Goal: Task Accomplishment & Management: Use online tool/utility

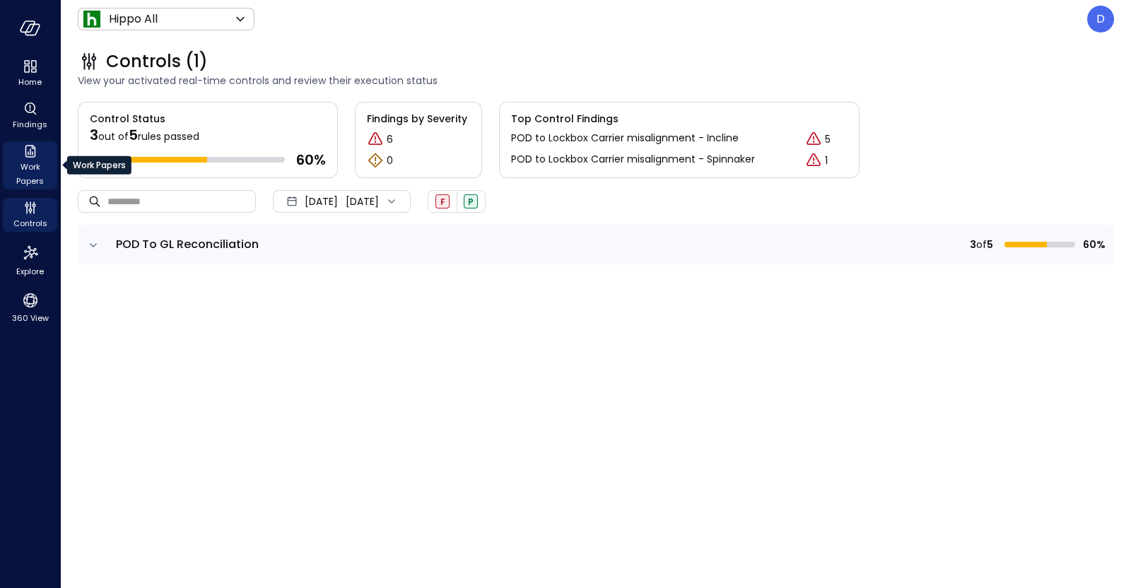
click at [34, 151] on icon "Work Papers" at bounding box center [30, 151] width 11 height 13
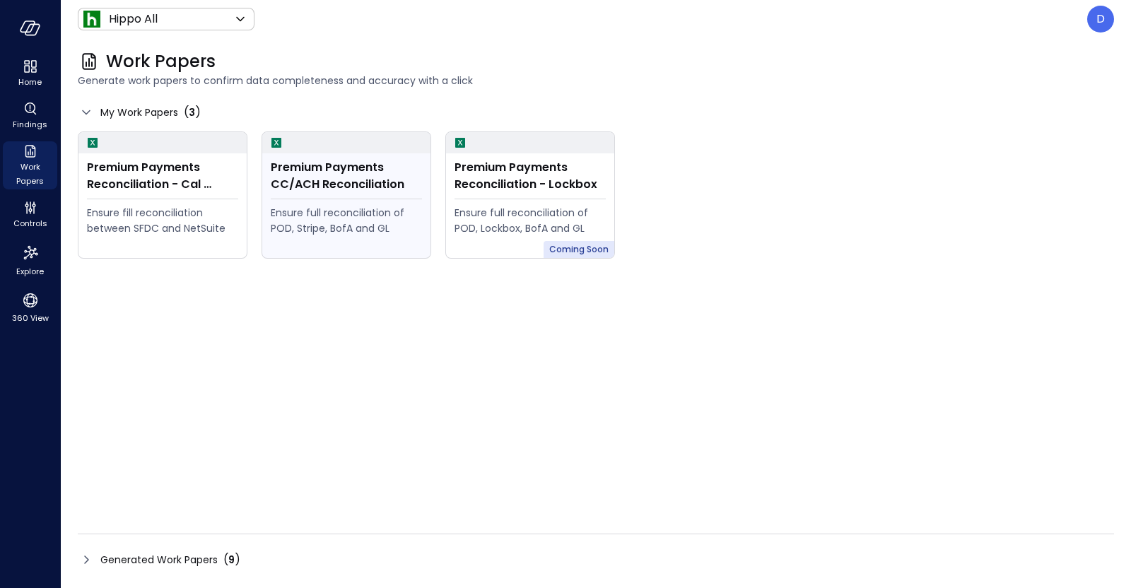
click at [288, 194] on div "Premium Payments CC/ACH Reconciliation Ensure full reconciliation of POD, Strip…" at bounding box center [346, 205] width 168 height 105
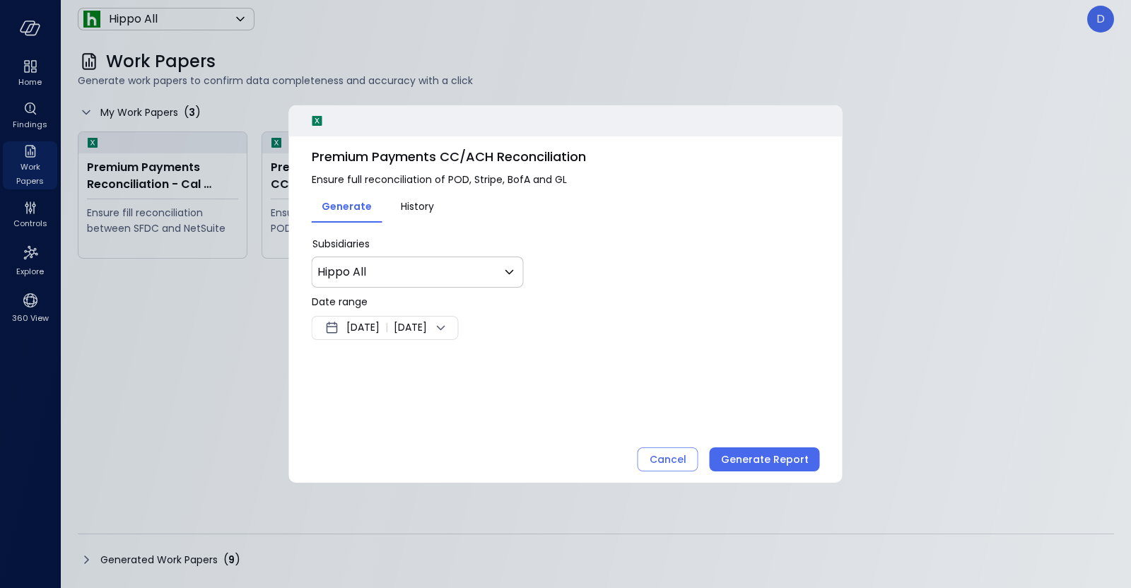
click at [380, 319] on span "[DATE]" at bounding box center [362, 327] width 33 height 17
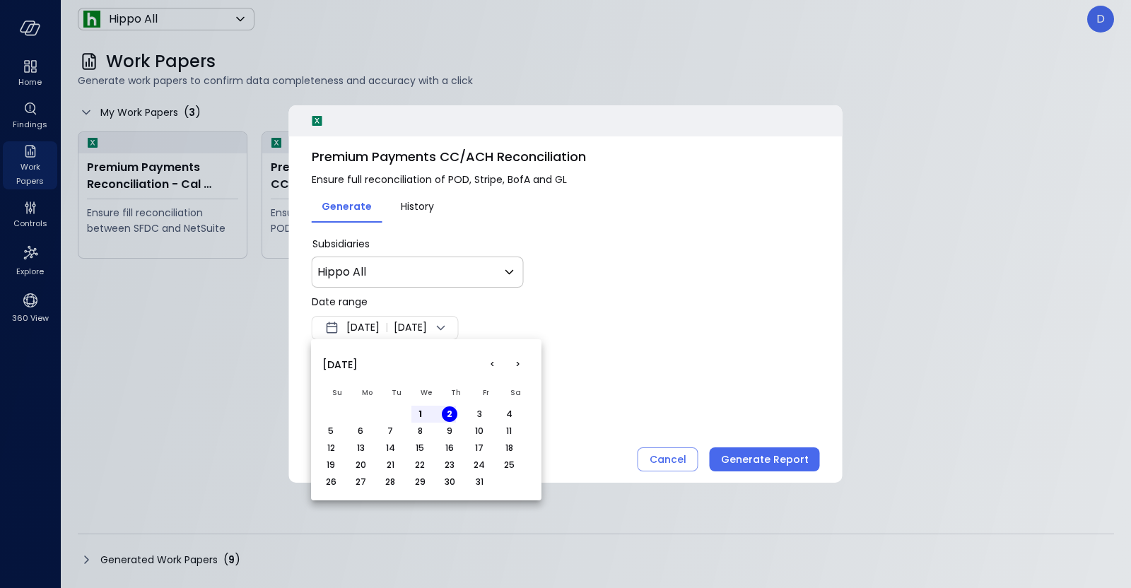
click at [498, 364] on button "<" at bounding box center [491, 364] width 25 height 25
click at [490, 363] on button "<" at bounding box center [491, 364] width 25 height 25
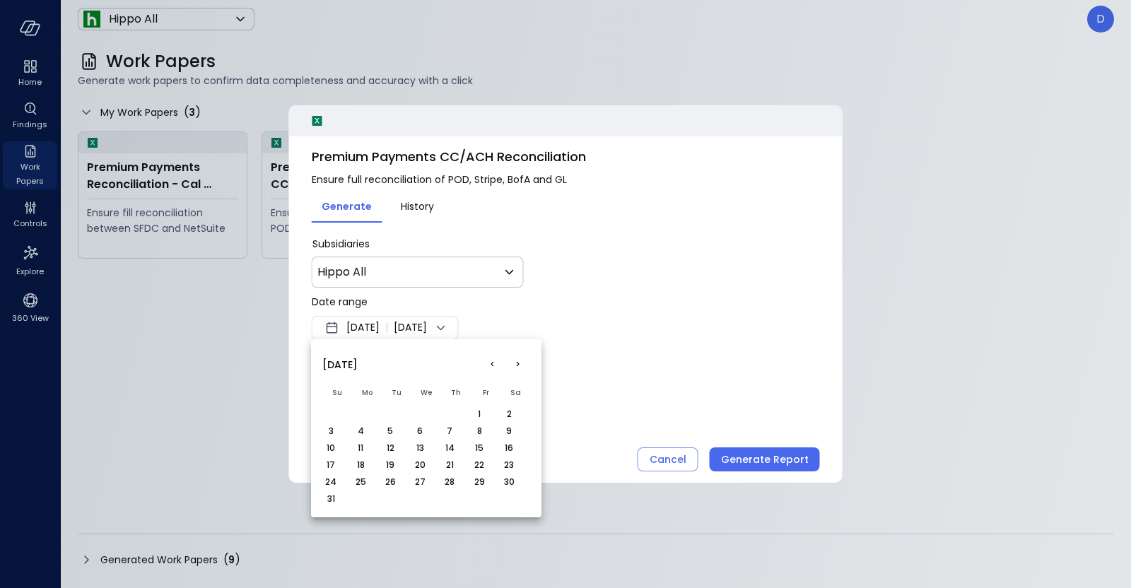
click at [475, 416] on button "1" at bounding box center [479, 414] width 16 height 16
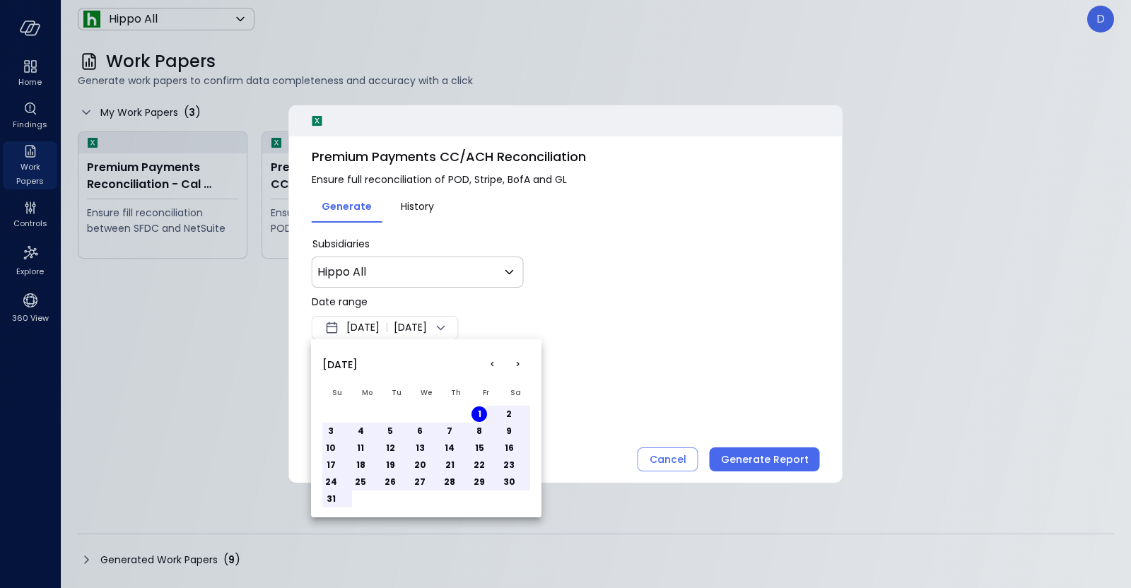
click at [329, 502] on button "31" at bounding box center [331, 499] width 16 height 16
click at [749, 464] on div at bounding box center [565, 294] width 1131 height 588
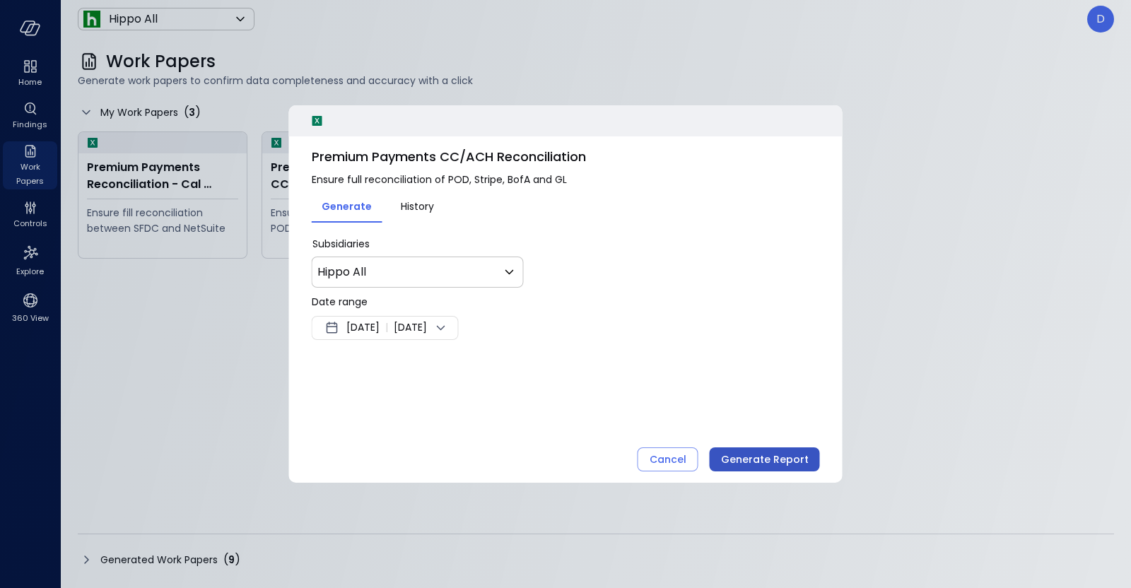
click at [785, 461] on div "Generate Report" at bounding box center [765, 460] width 88 height 18
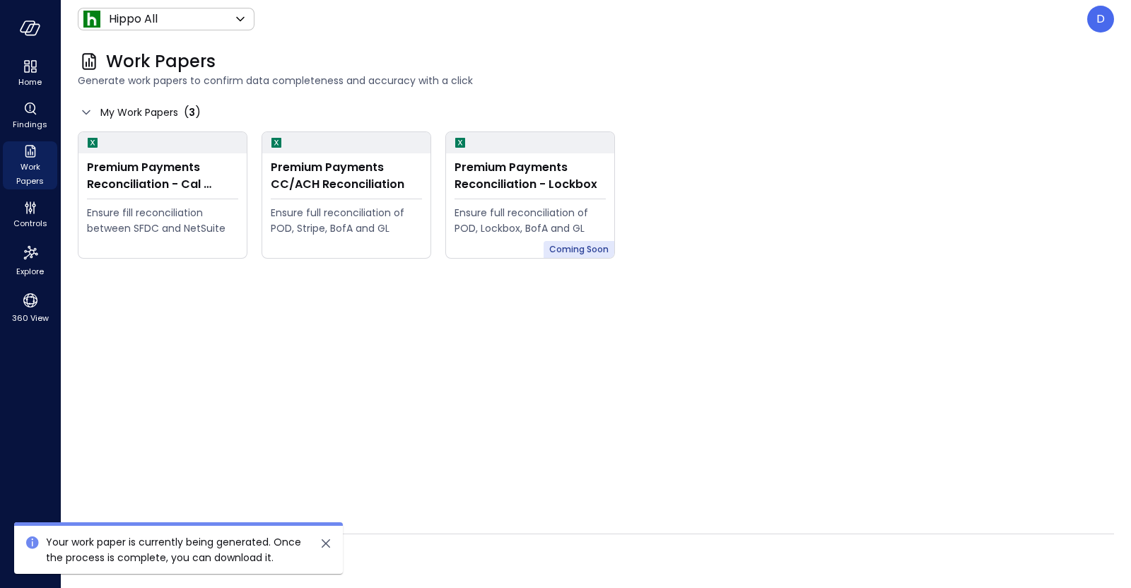
click at [459, 549] on div "Generated Work Papers ( 9 )" at bounding box center [596, 559] width 1036 height 23
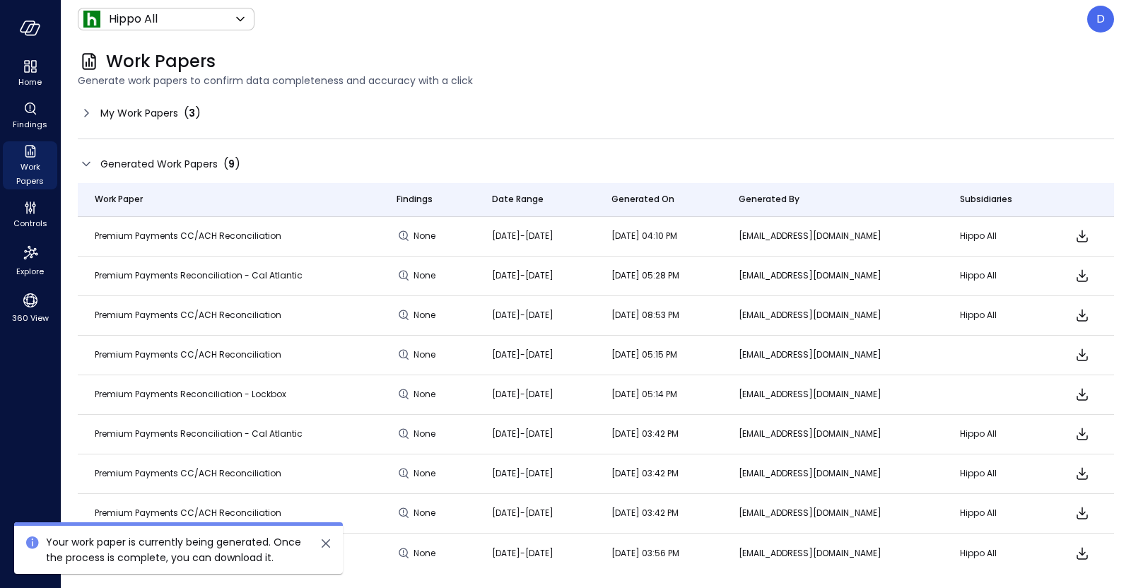
click at [332, 544] on icon "close" at bounding box center [325, 543] width 17 height 17
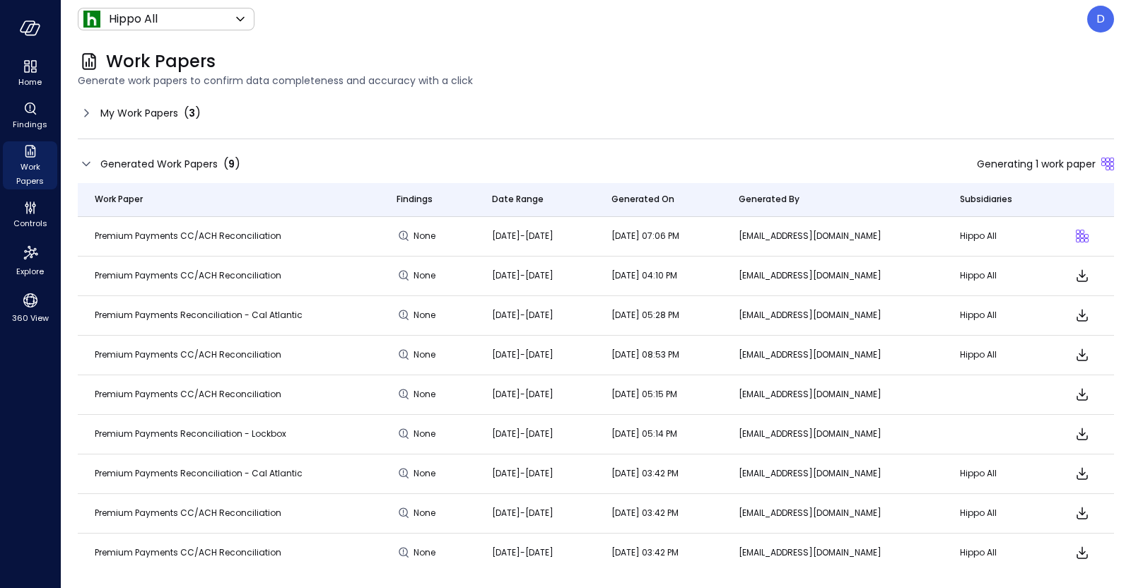
drag, startPoint x: 579, startPoint y: 279, endPoint x: 495, endPoint y: 275, distance: 83.5
click at [495, 275] on td "[DATE]-[DATE]" at bounding box center [534, 277] width 119 height 40
click at [867, 272] on p "[EMAIL_ADDRESS][DOMAIN_NAME]" at bounding box center [832, 276] width 187 height 14
drag, startPoint x: 888, startPoint y: 274, endPoint x: 768, endPoint y: 277, distance: 120.9
click at [768, 277] on tr "Premium Payments CC/ACH Reconciliation None [DATE]-[DATE] [DATE] 04:10 PM [EMAI…" at bounding box center [596, 277] width 1036 height 40
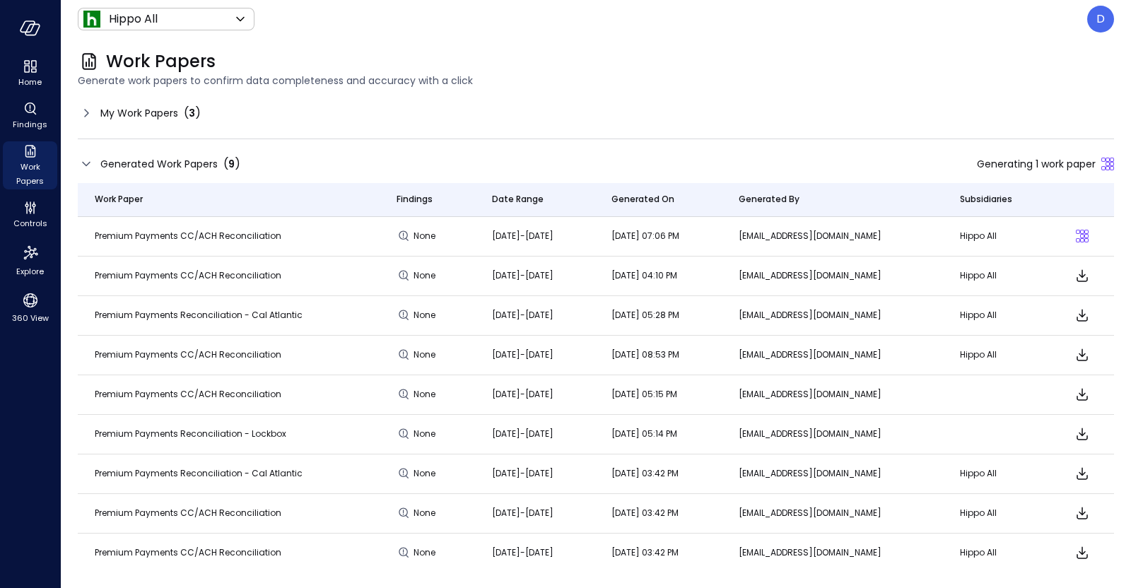
click at [722, 330] on td "[DATE] 05:28 PM" at bounding box center [657, 316] width 127 height 40
click at [1076, 275] on icon "Download" at bounding box center [1081, 276] width 11 height 12
